Goal: Information Seeking & Learning: Find specific fact

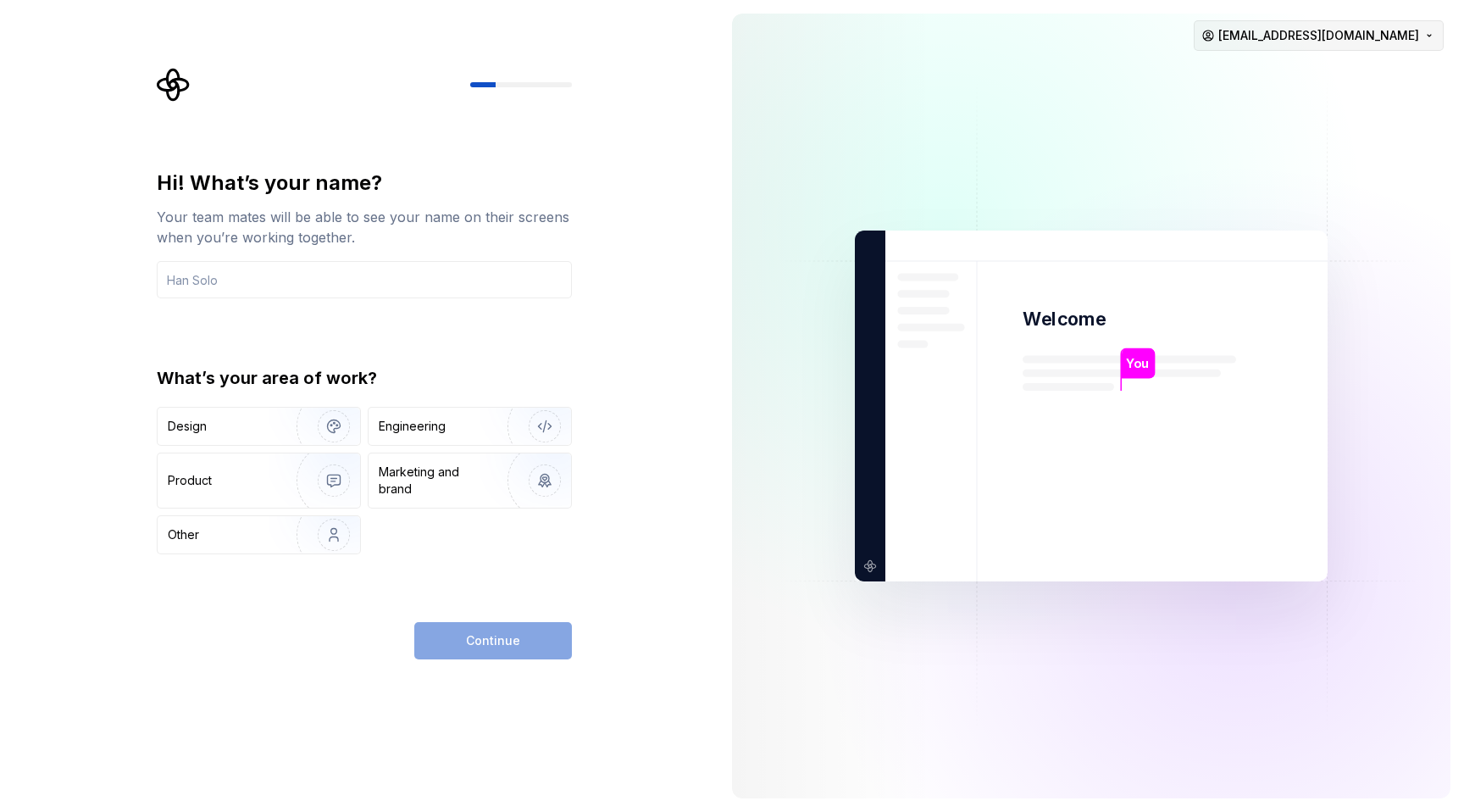
click at [1382, 44] on html "Hi! What’s your name? Your team mates will be able to see your name on their sc…" at bounding box center [732, 406] width 1464 height 812
click at [1324, 77] on div "Sign out" at bounding box center [1367, 72] width 161 height 17
click at [426, 445] on button "Engineering" at bounding box center [470, 426] width 204 height 39
click at [484, 613] on div "Hi! What’s your name? Your team mates will be able to see your name on their sc…" at bounding box center [363, 414] width 415 height 490
click at [484, 635] on div "Continue" at bounding box center [492, 641] width 157 height 37
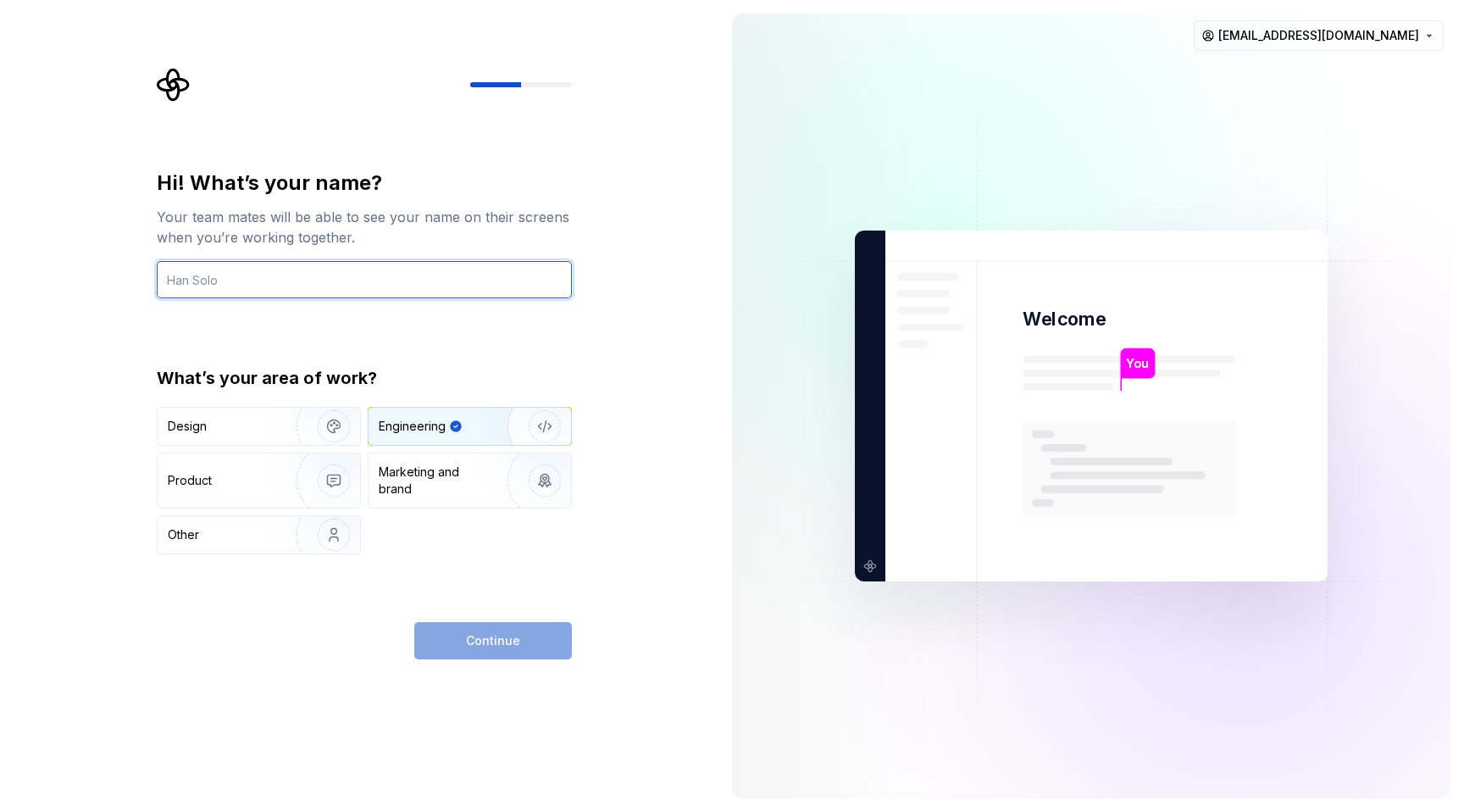
click at [324, 273] on input "text" at bounding box center [363, 280] width 415 height 37
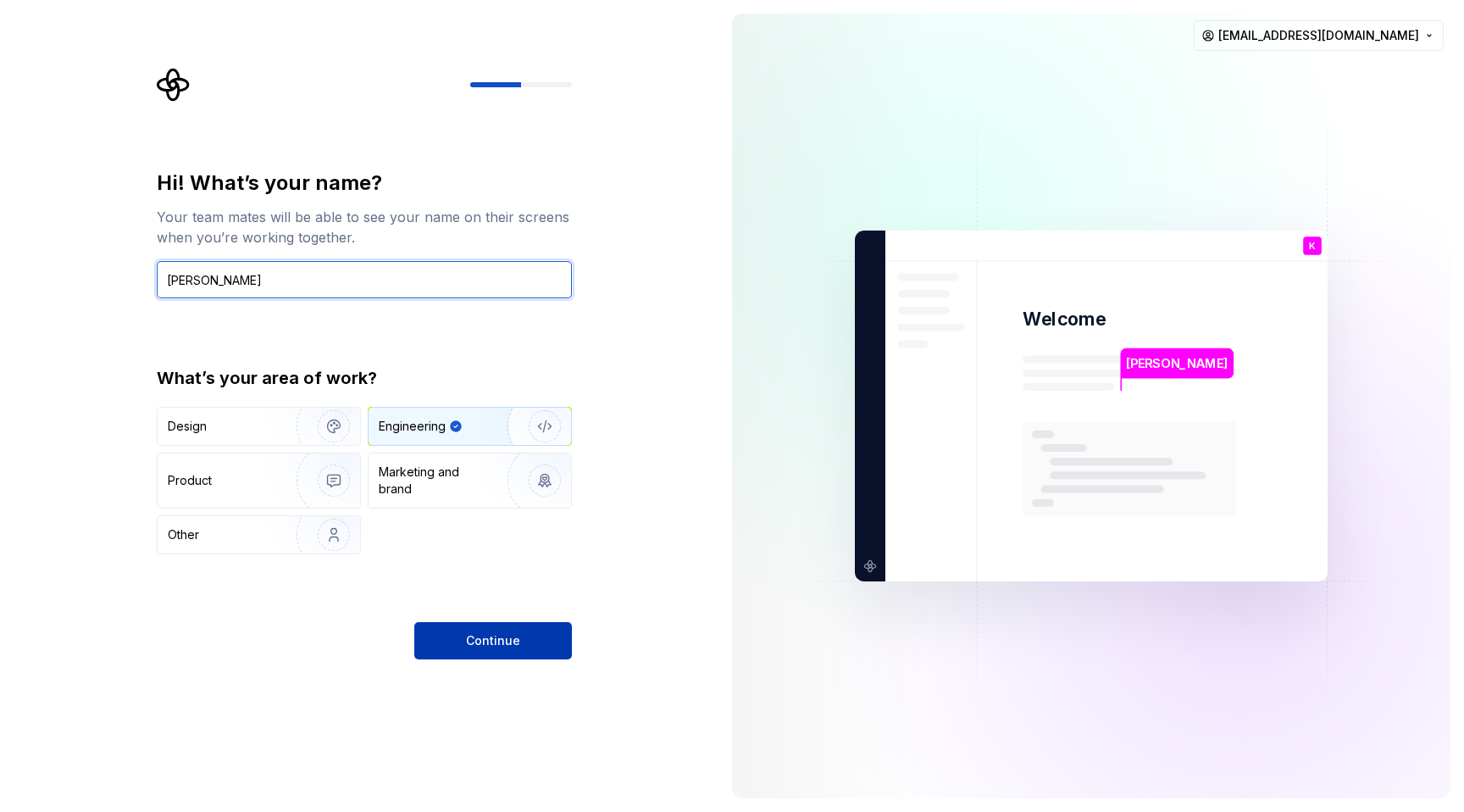
type input "Kevin"
click at [494, 653] on button "Continue" at bounding box center [492, 641] width 157 height 37
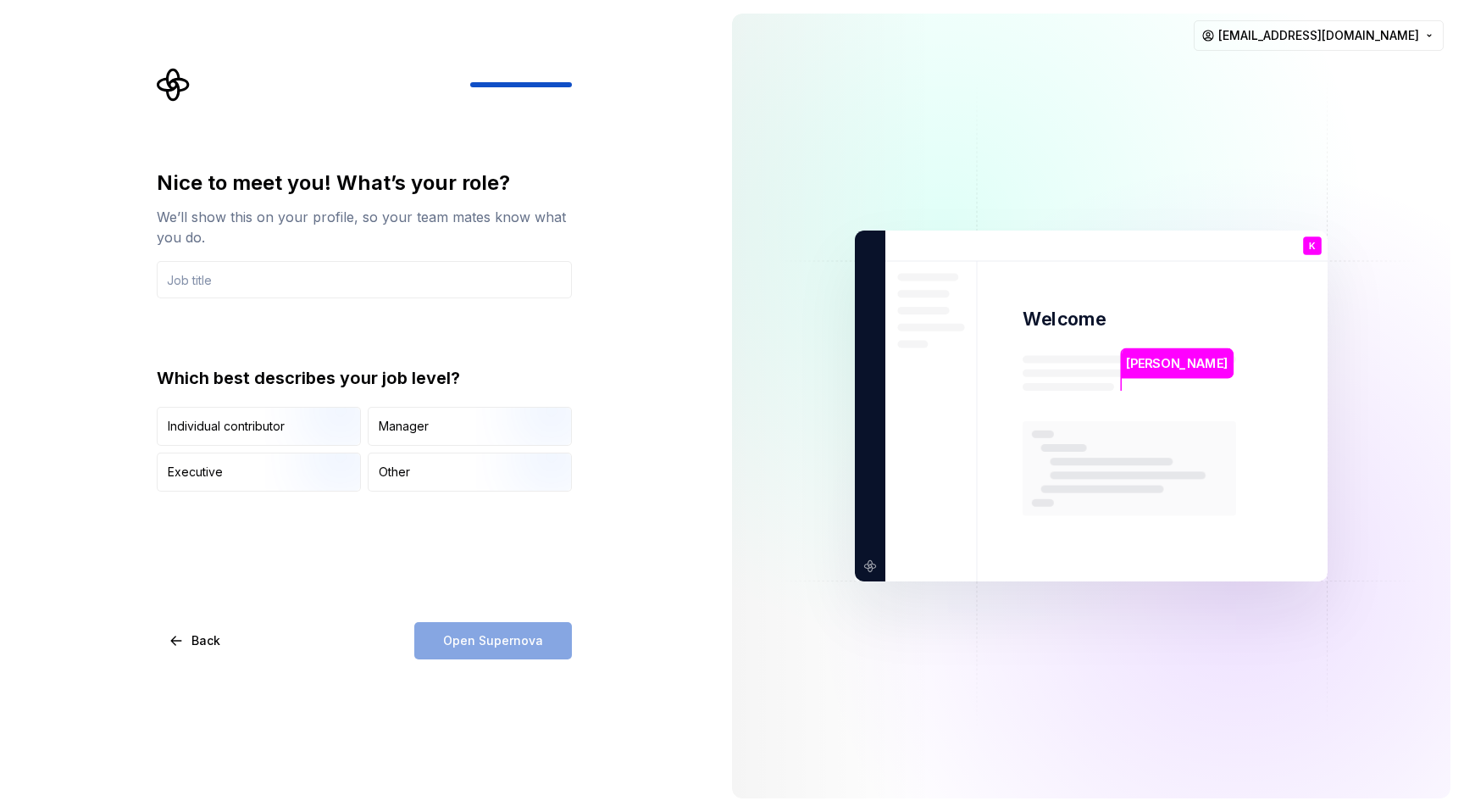
click at [498, 649] on div "Open Supernova" at bounding box center [492, 641] width 157 height 37
click at [360, 280] on input "text" at bounding box center [363, 280] width 415 height 37
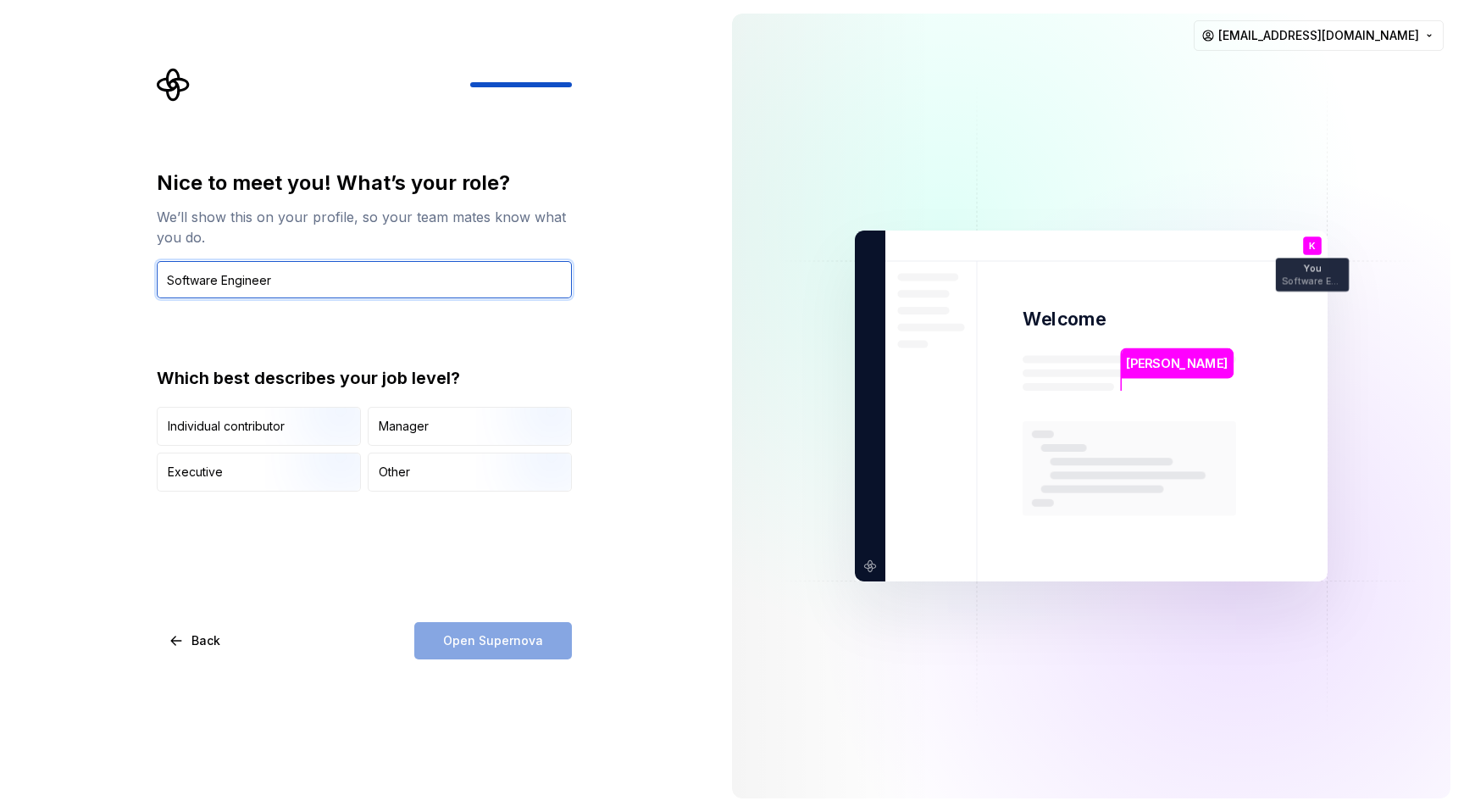
type input "Software Engineer"
click at [404, 536] on div "Nice to meet you! What’s your role? We’ll show this on your profile, so your te…" at bounding box center [363, 414] width 415 height 490
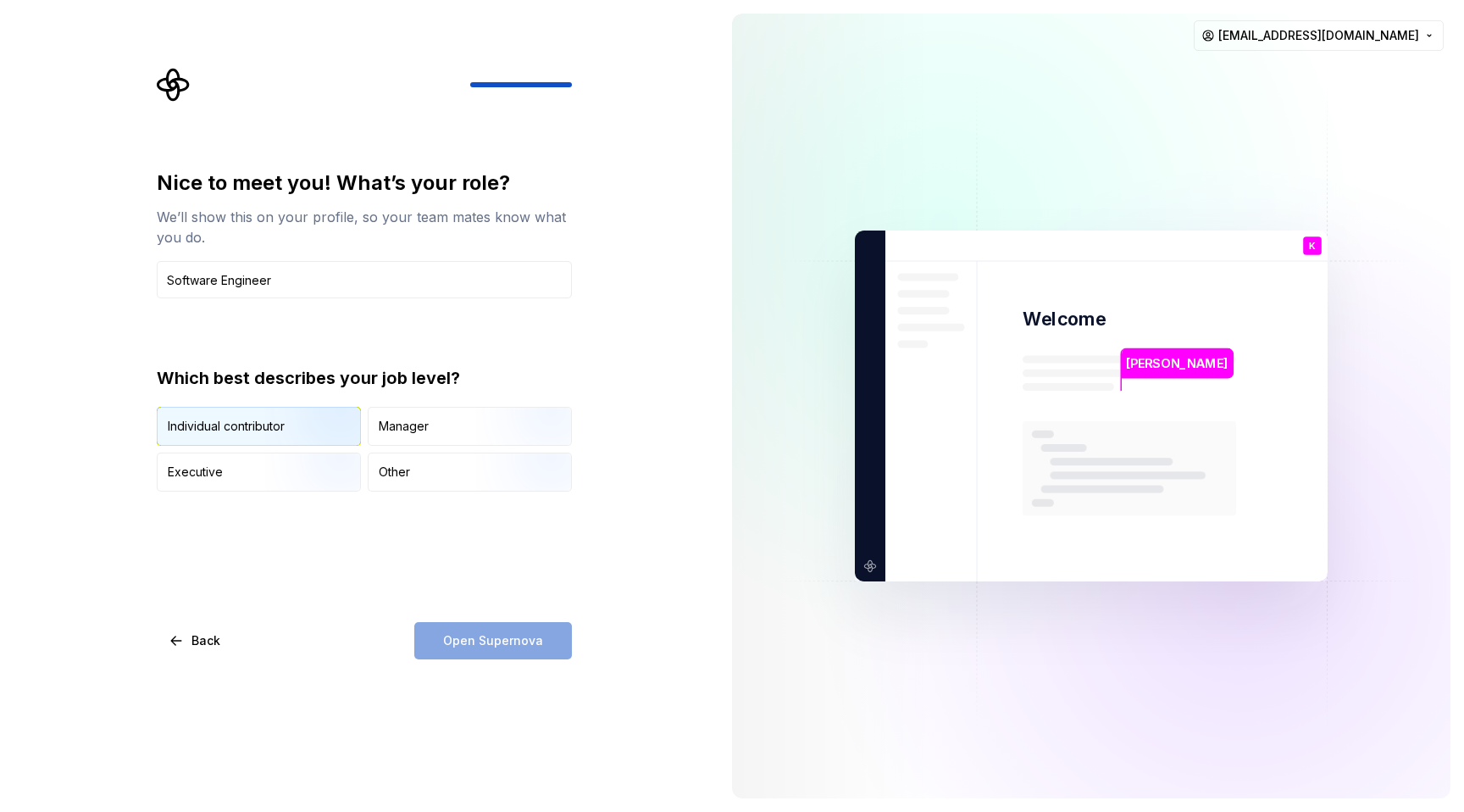
click at [322, 427] on img "button" at bounding box center [320, 448] width 108 height 114
click at [495, 634] on span "Open Supernova" at bounding box center [493, 641] width 100 height 17
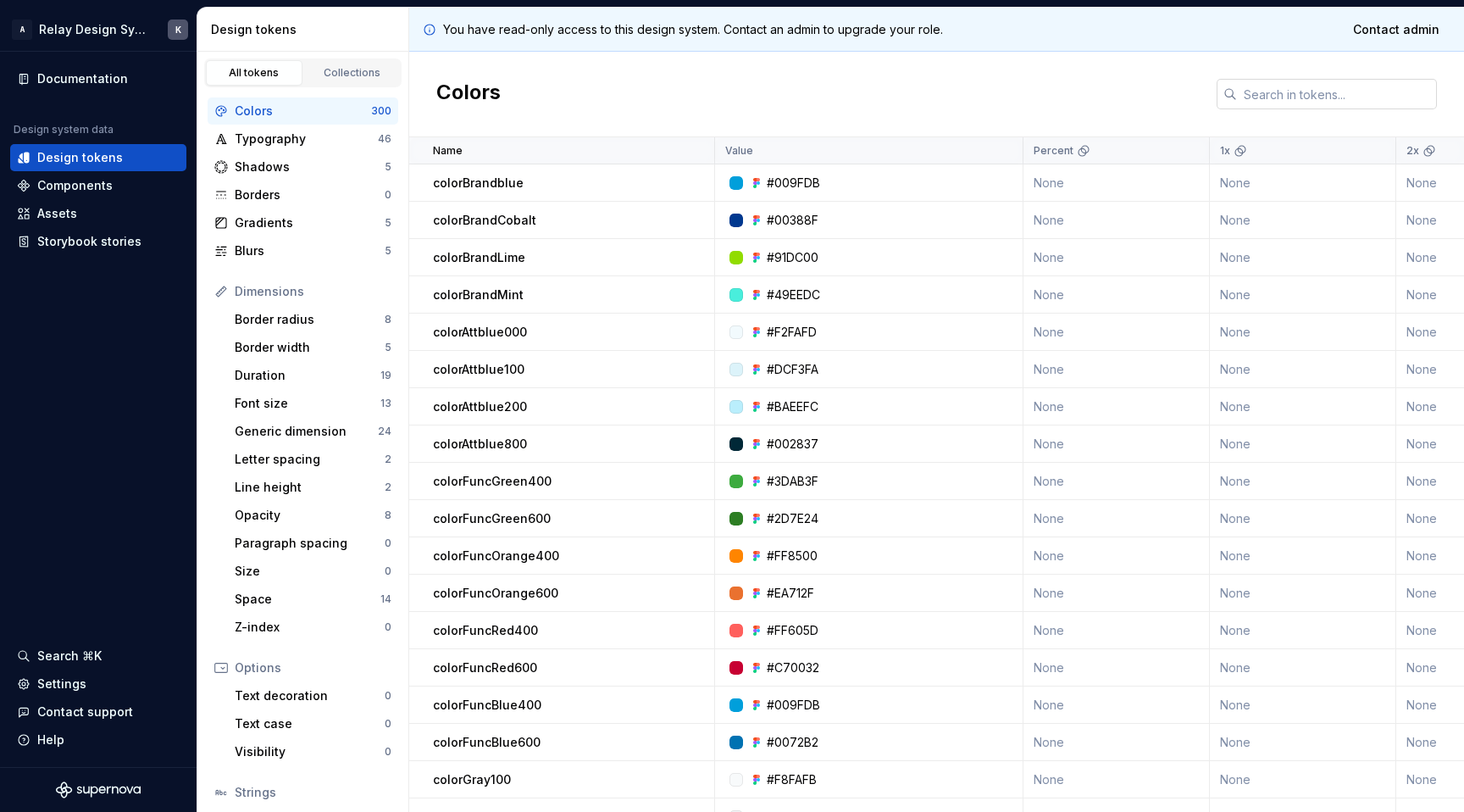
click at [1277, 93] on input "text" at bounding box center [1337, 94] width 200 height 30
paste input "1D2329"
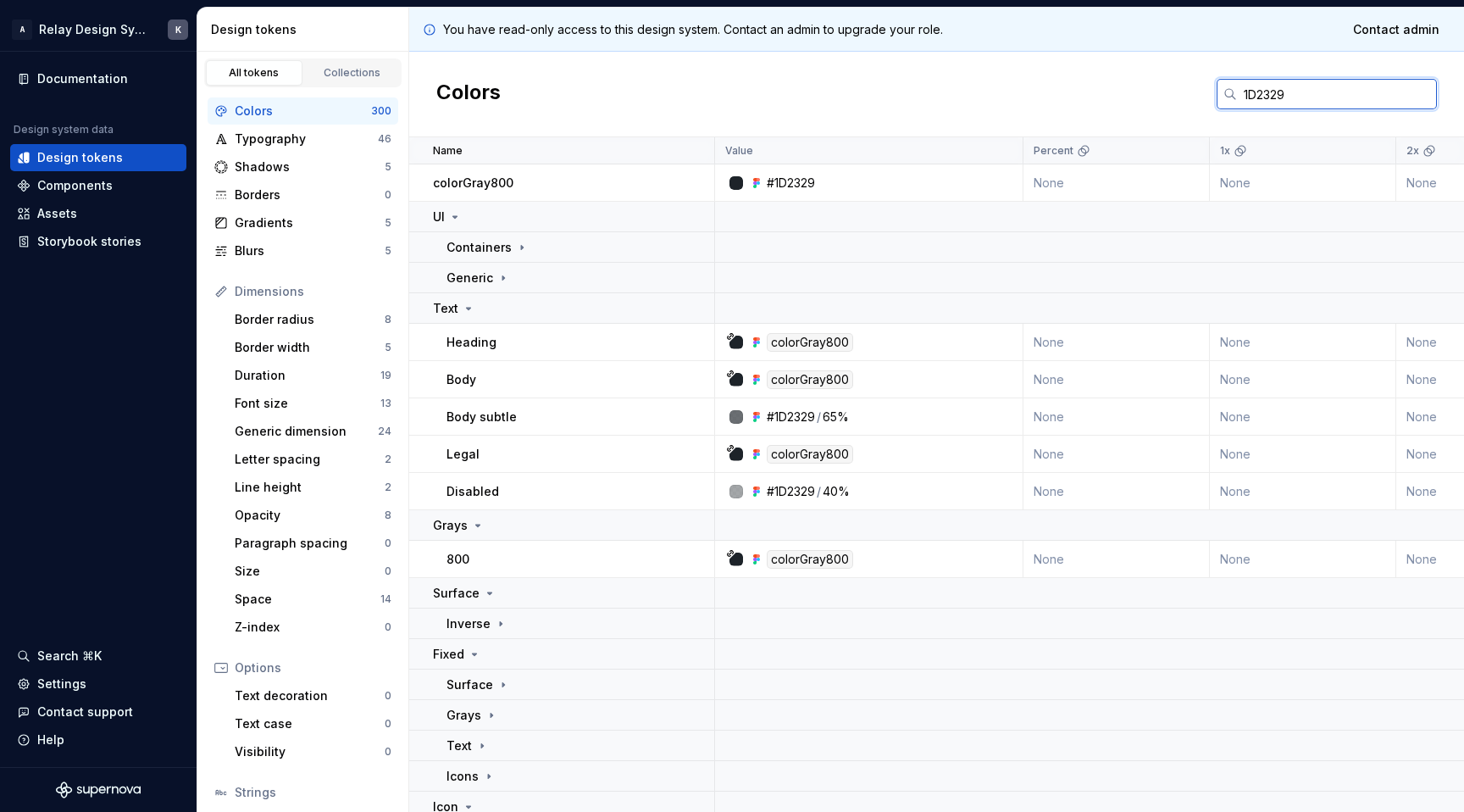
type input "1D2329"
click at [504, 243] on p "Containers" at bounding box center [479, 247] width 65 height 17
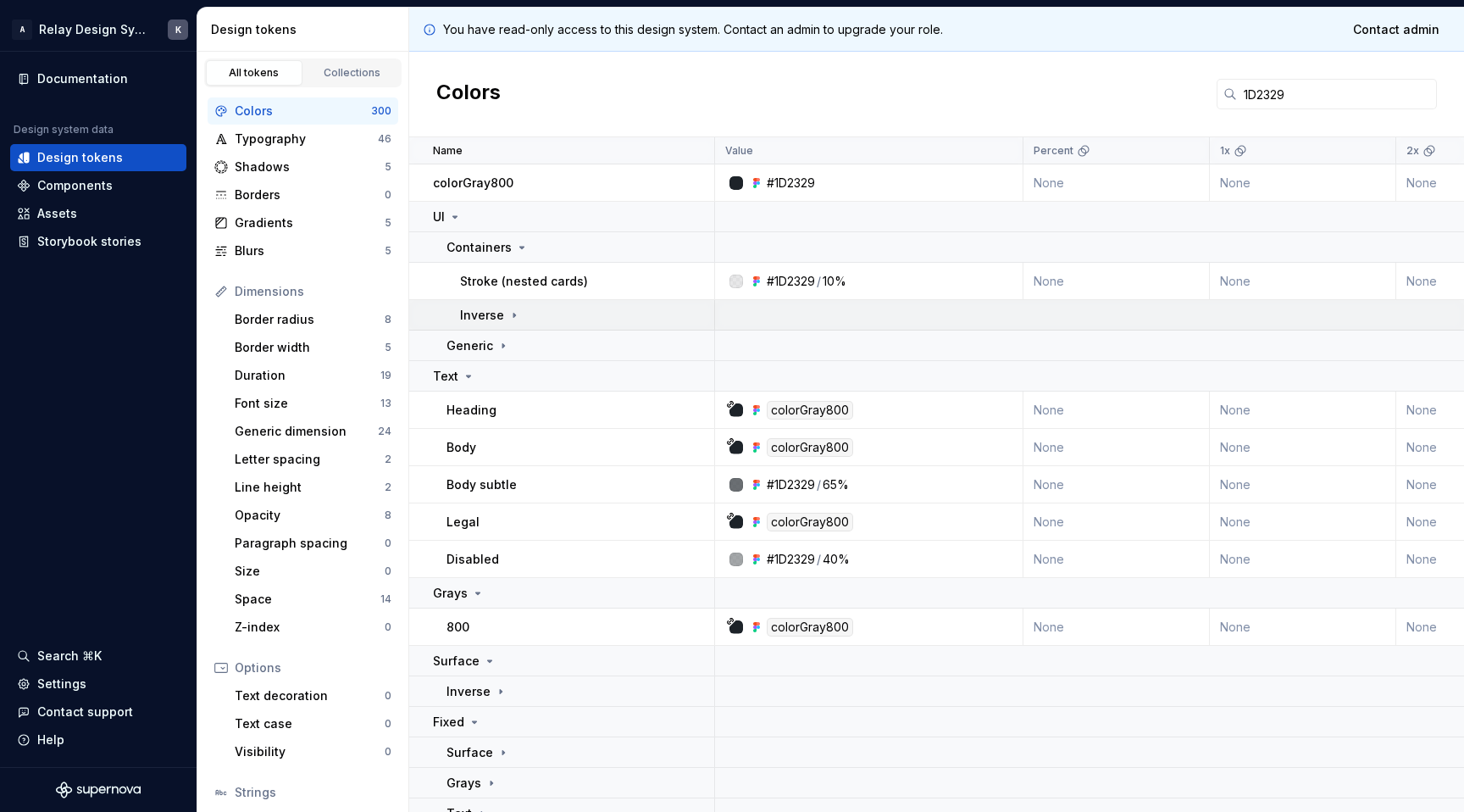
click at [499, 318] on p "Inverse" at bounding box center [482, 314] width 44 height 17
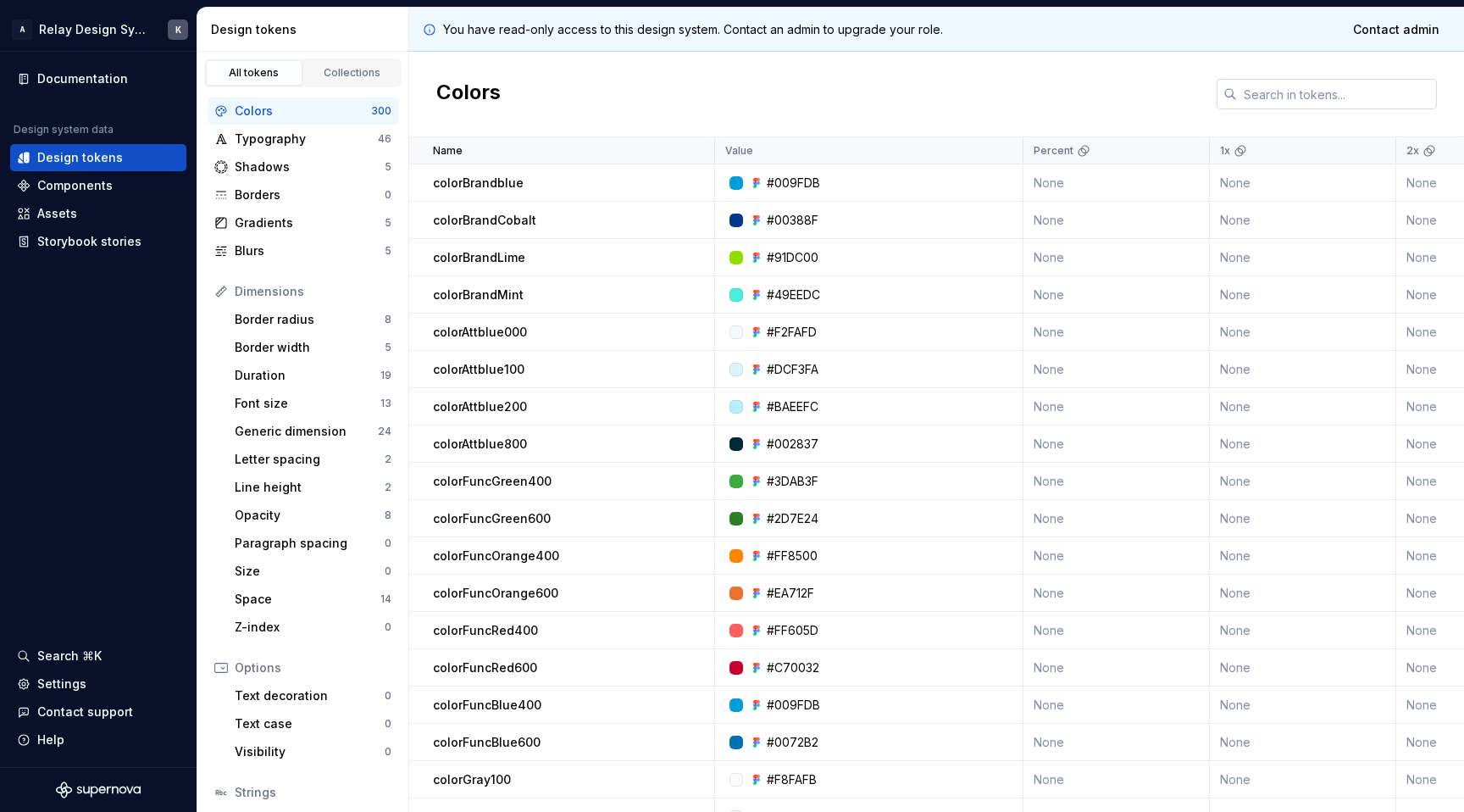
click at [1278, 96] on input "text" at bounding box center [1337, 94] width 200 height 30
paste input "1D2329"
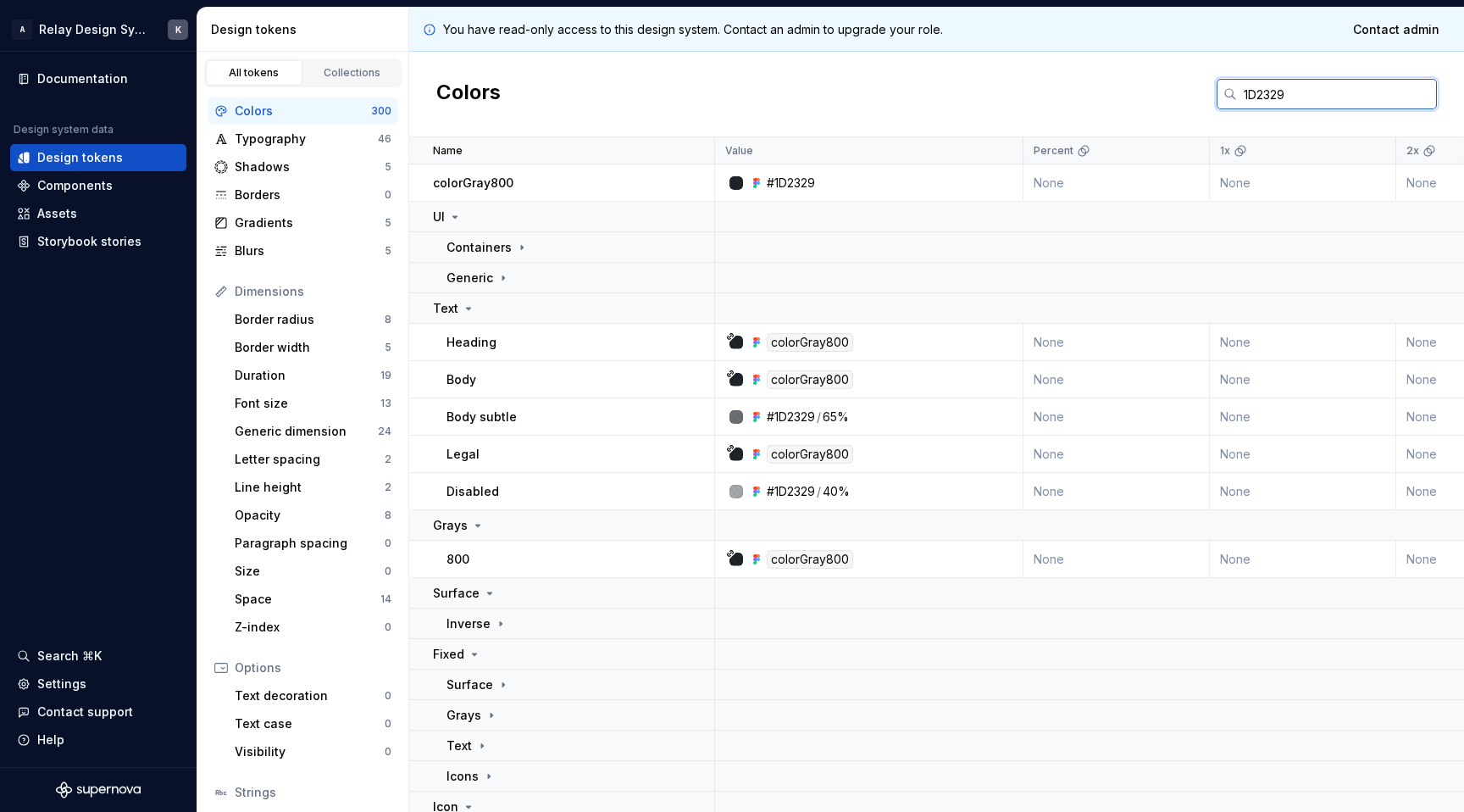
type input "1D2329"
drag, startPoint x: 437, startPoint y: 185, endPoint x: 501, endPoint y: 185, distance: 64.0
click at [501, 185] on p "colorGray800" at bounding box center [473, 183] width 81 height 17
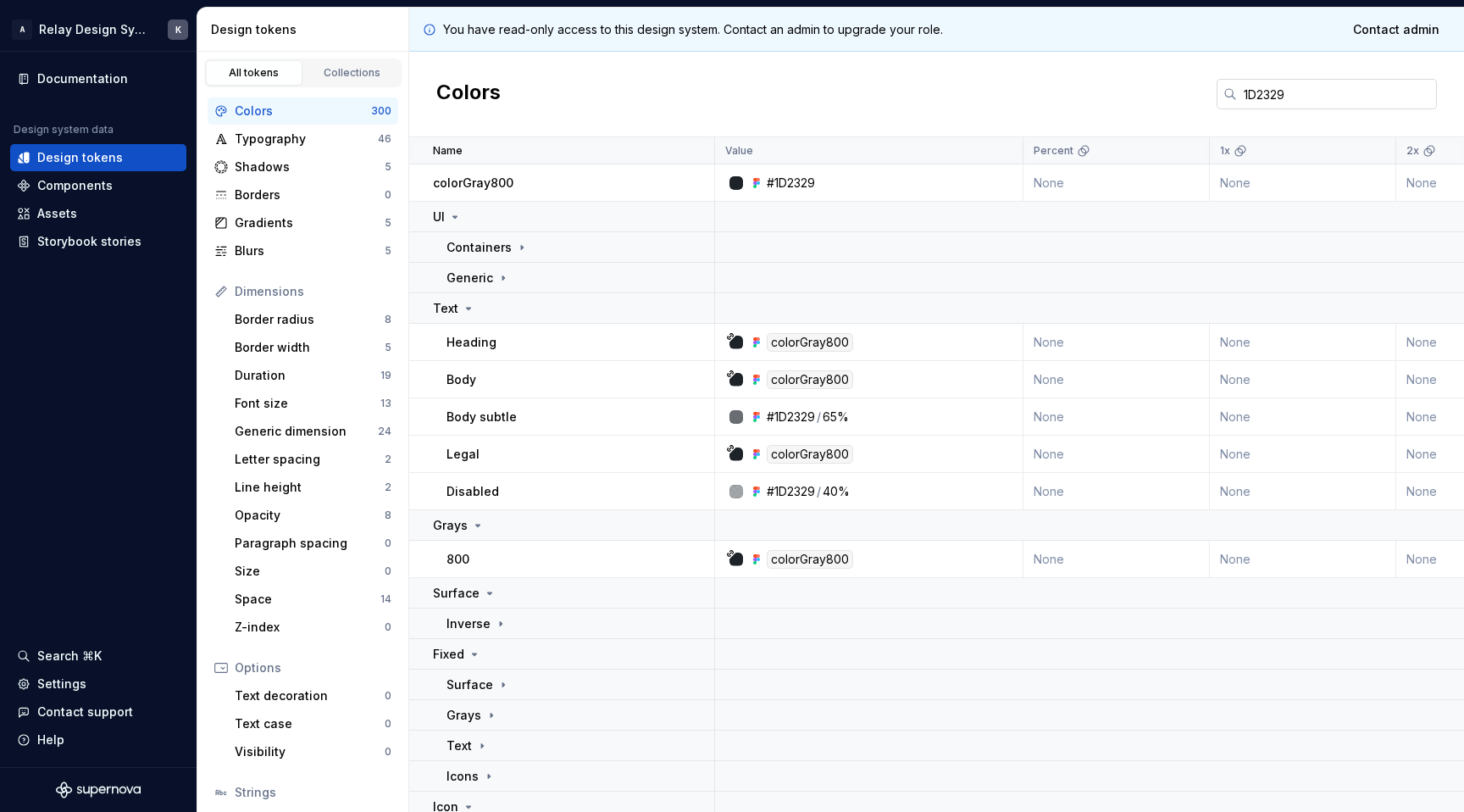
click at [1291, 107] on input "1D2329" at bounding box center [1337, 94] width 200 height 30
click at [1279, 100] on input "1D2329" at bounding box center [1337, 94] width 200 height 30
drag, startPoint x: 505, startPoint y: 167, endPoint x: 471, endPoint y: 188, distance: 40.0
click at [471, 188] on td "colorGray800" at bounding box center [562, 183] width 306 height 37
click at [475, 189] on p "colorGray800" at bounding box center [473, 183] width 81 height 17
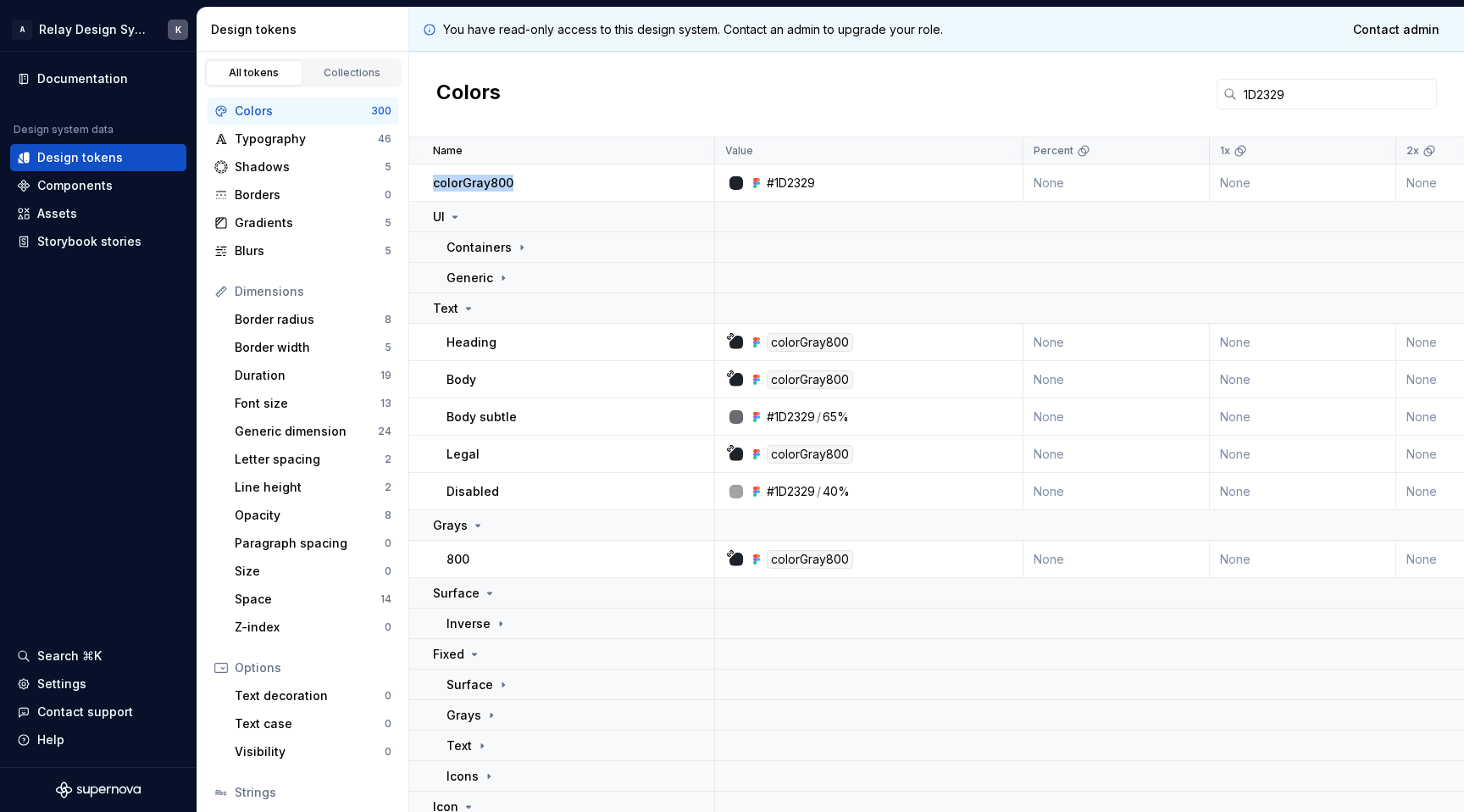
click at [475, 189] on p "colorGray800" at bounding box center [473, 183] width 81 height 17
click at [1292, 100] on input "1D2329" at bounding box center [1337, 94] width 200 height 30
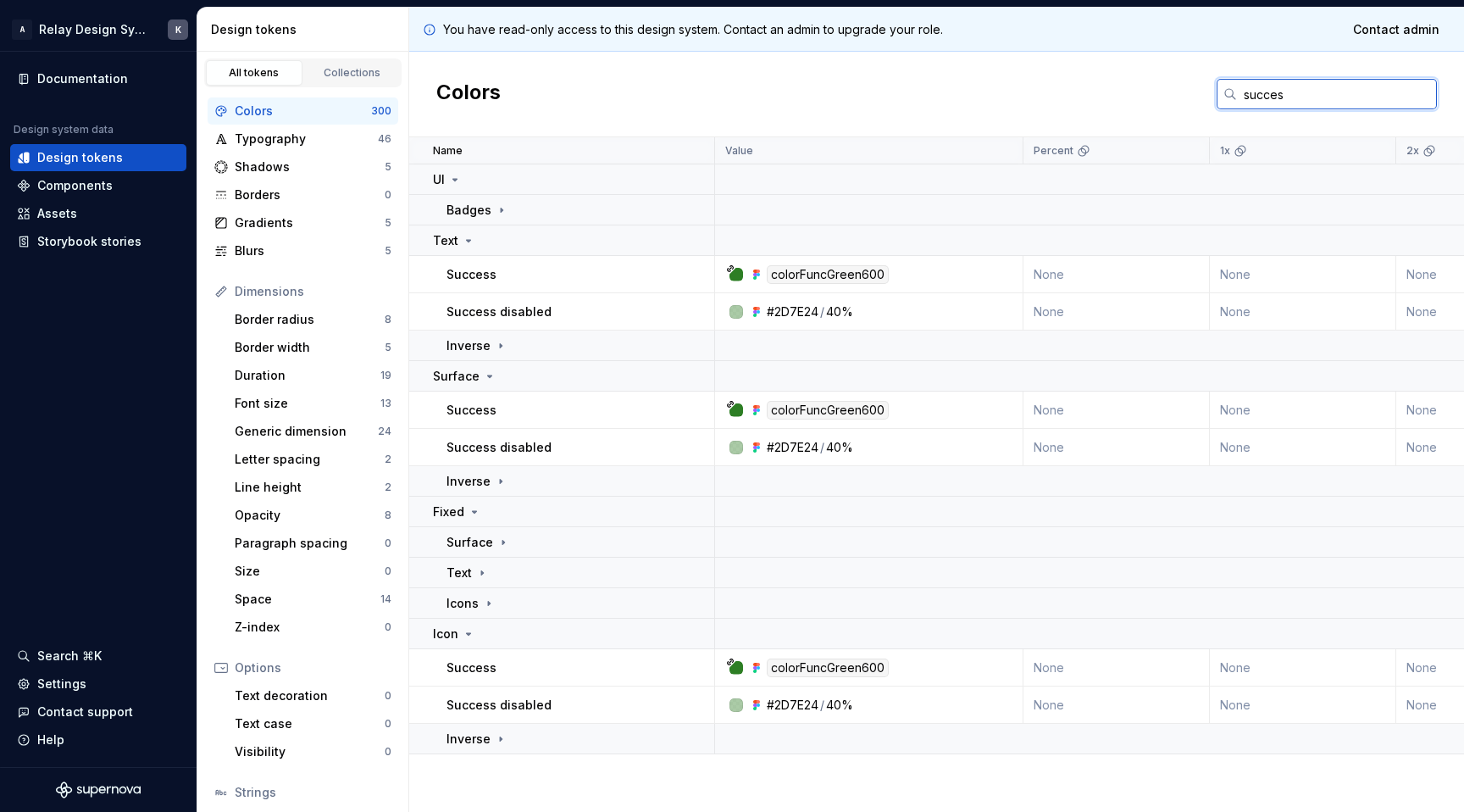
type input "success"
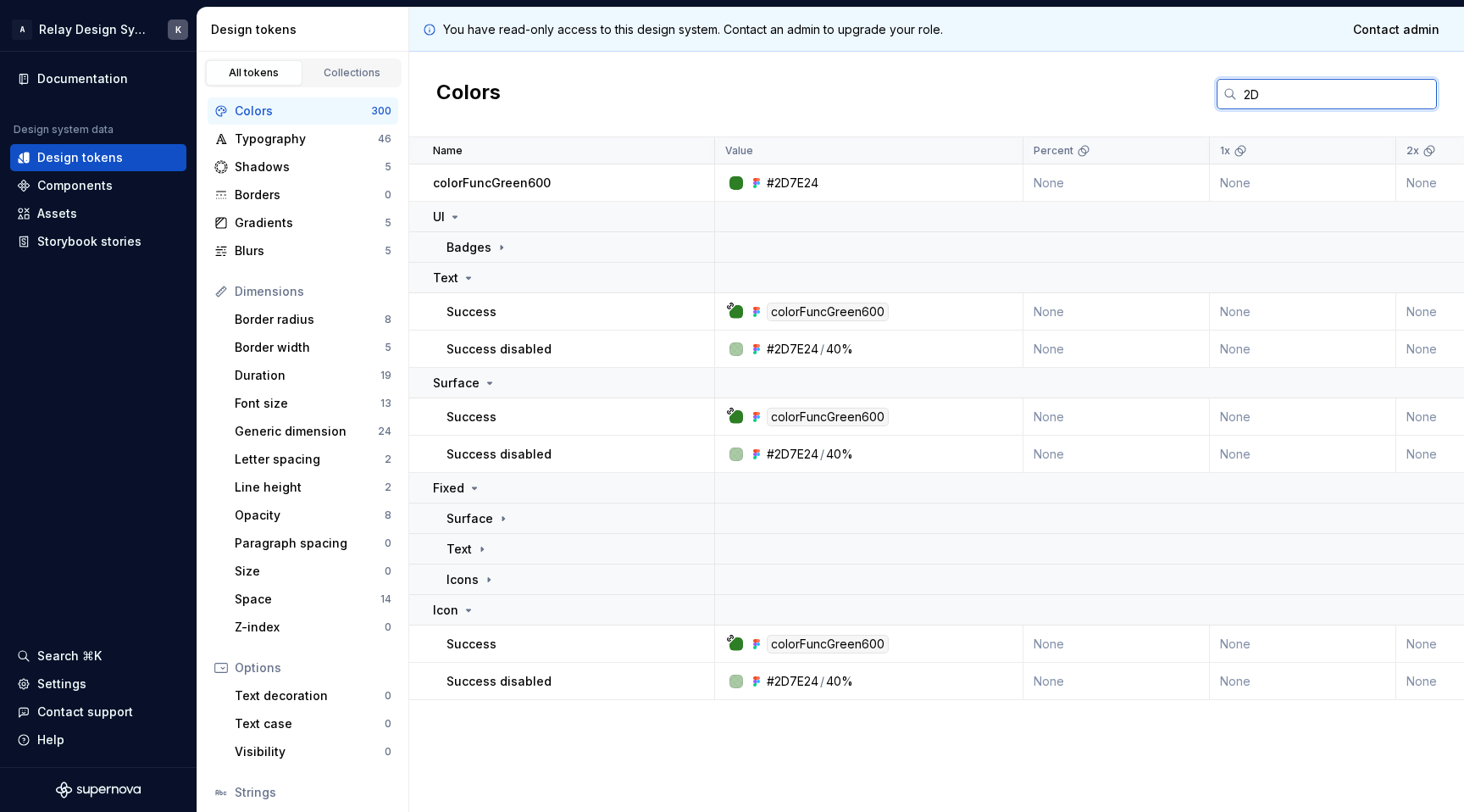
click at [1272, 88] on input "2D" at bounding box center [1337, 94] width 200 height 30
paste input "7E24"
type input "2D7E24"
